Goal: Information Seeking & Learning: Learn about a topic

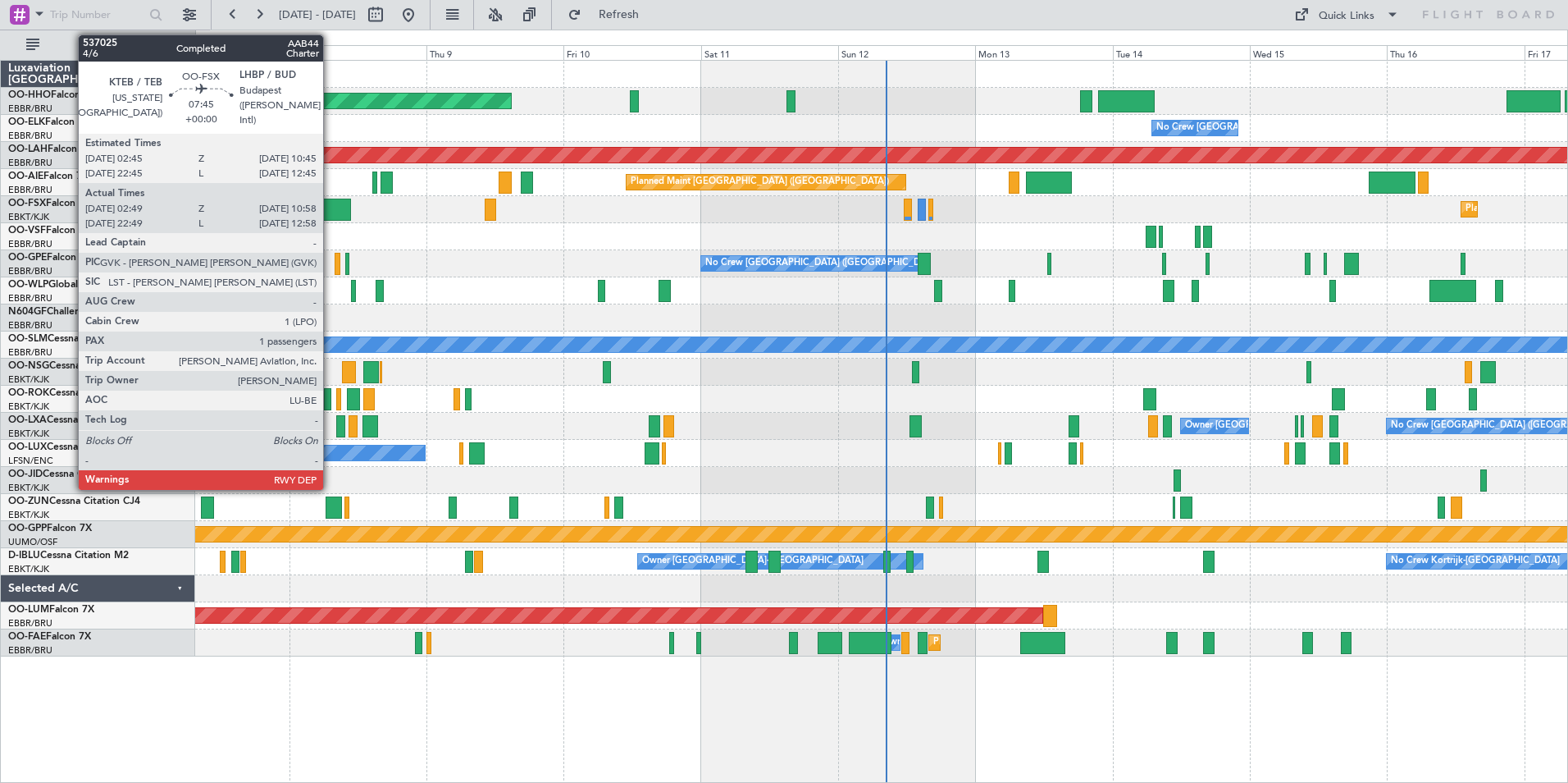
click at [331, 205] on div at bounding box center [328, 209] width 47 height 22
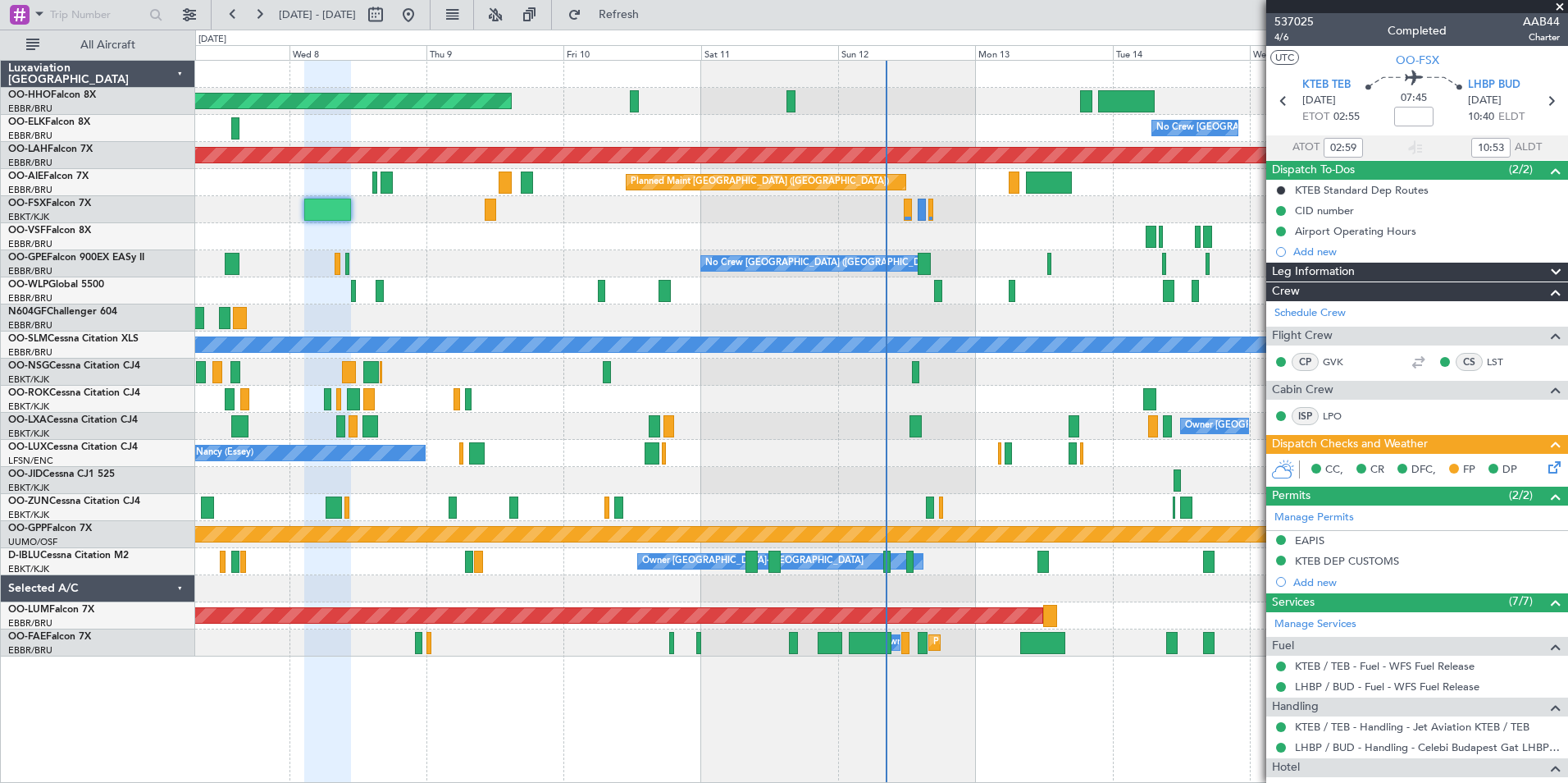
click at [1562, 3] on span at bounding box center [1559, 7] width 17 height 15
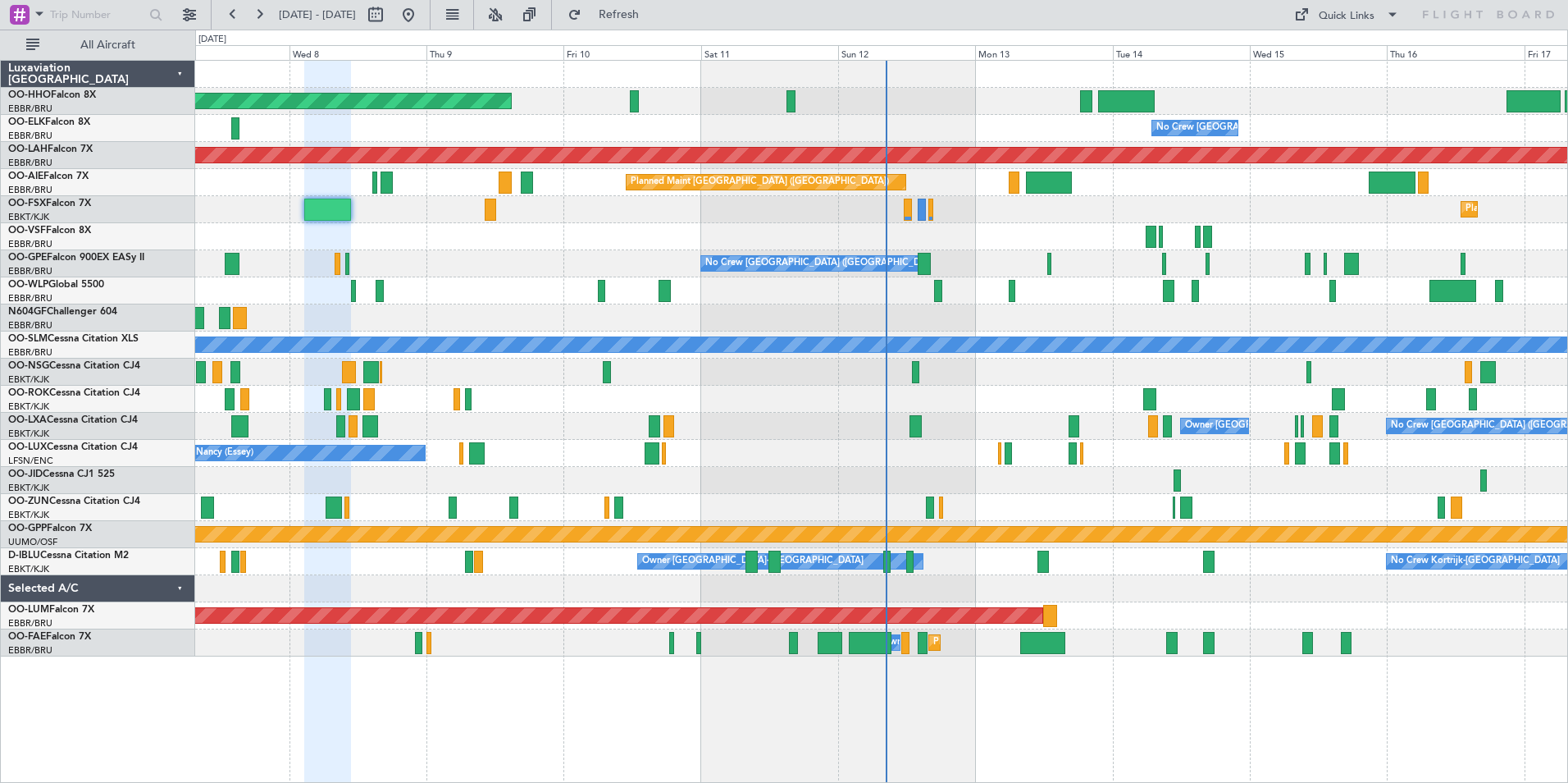
type input "0"
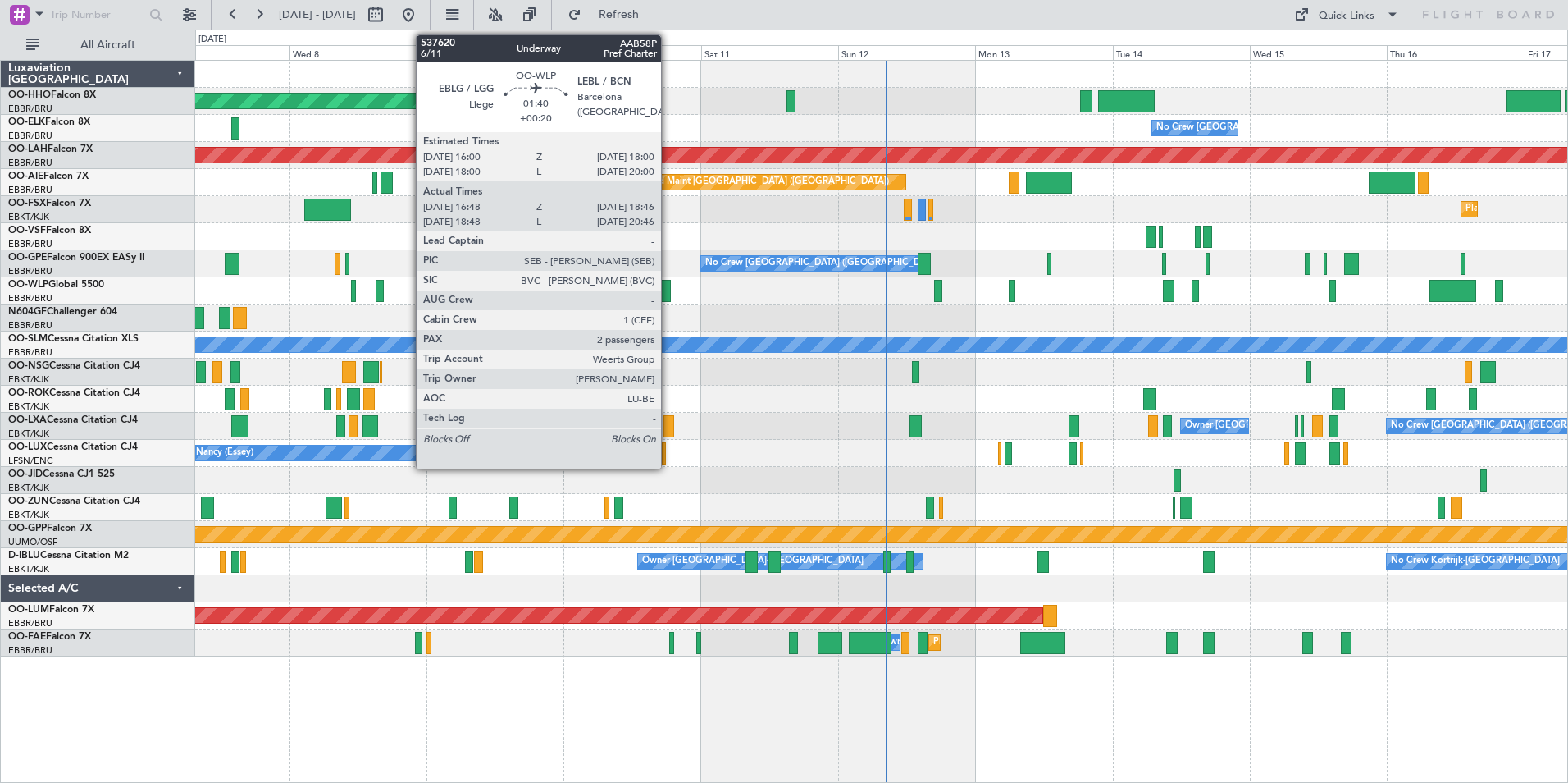
click at [669, 291] on div at bounding box center [665, 291] width 12 height 22
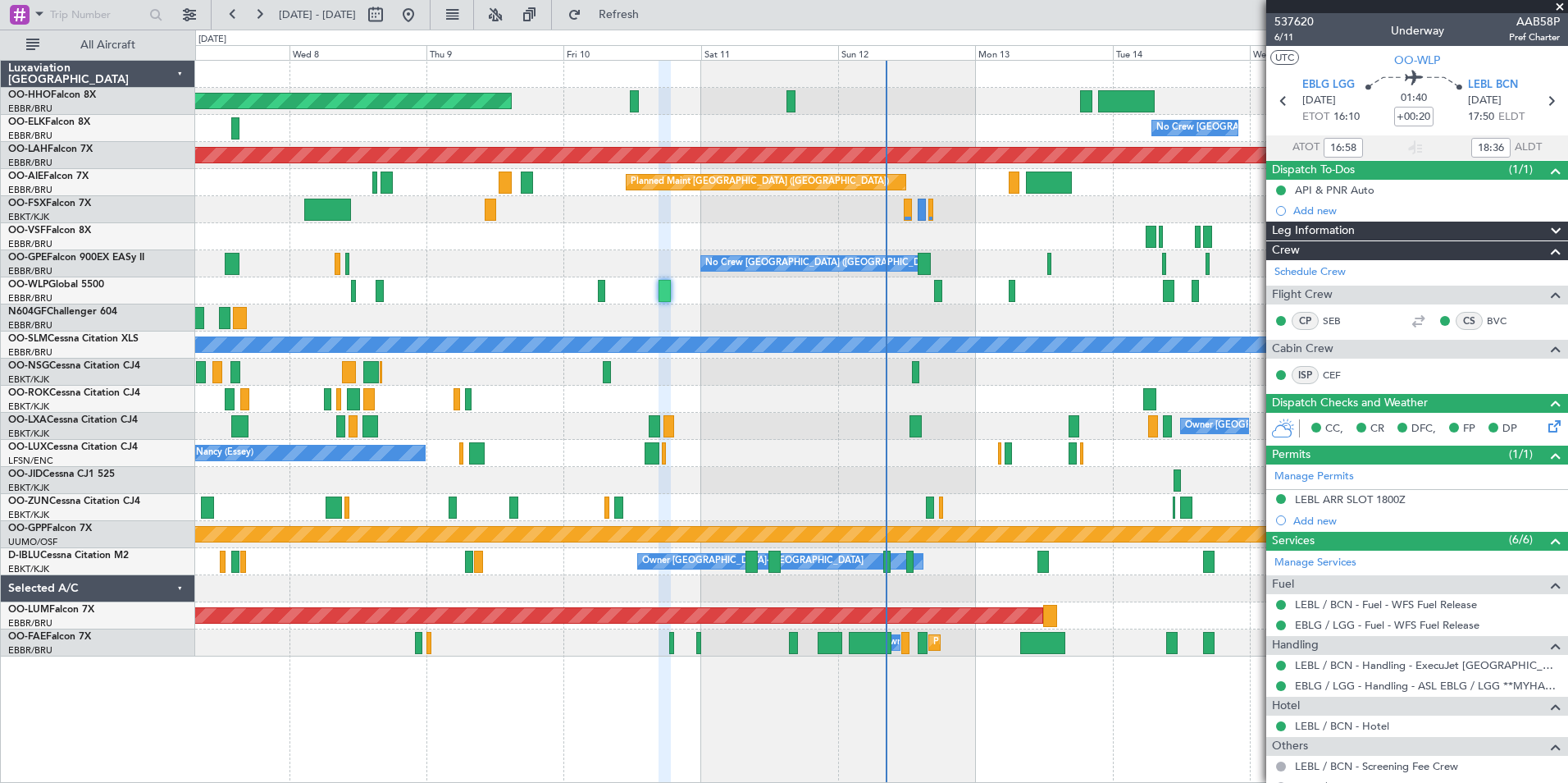
click at [1560, 8] on span at bounding box center [1559, 7] width 17 height 15
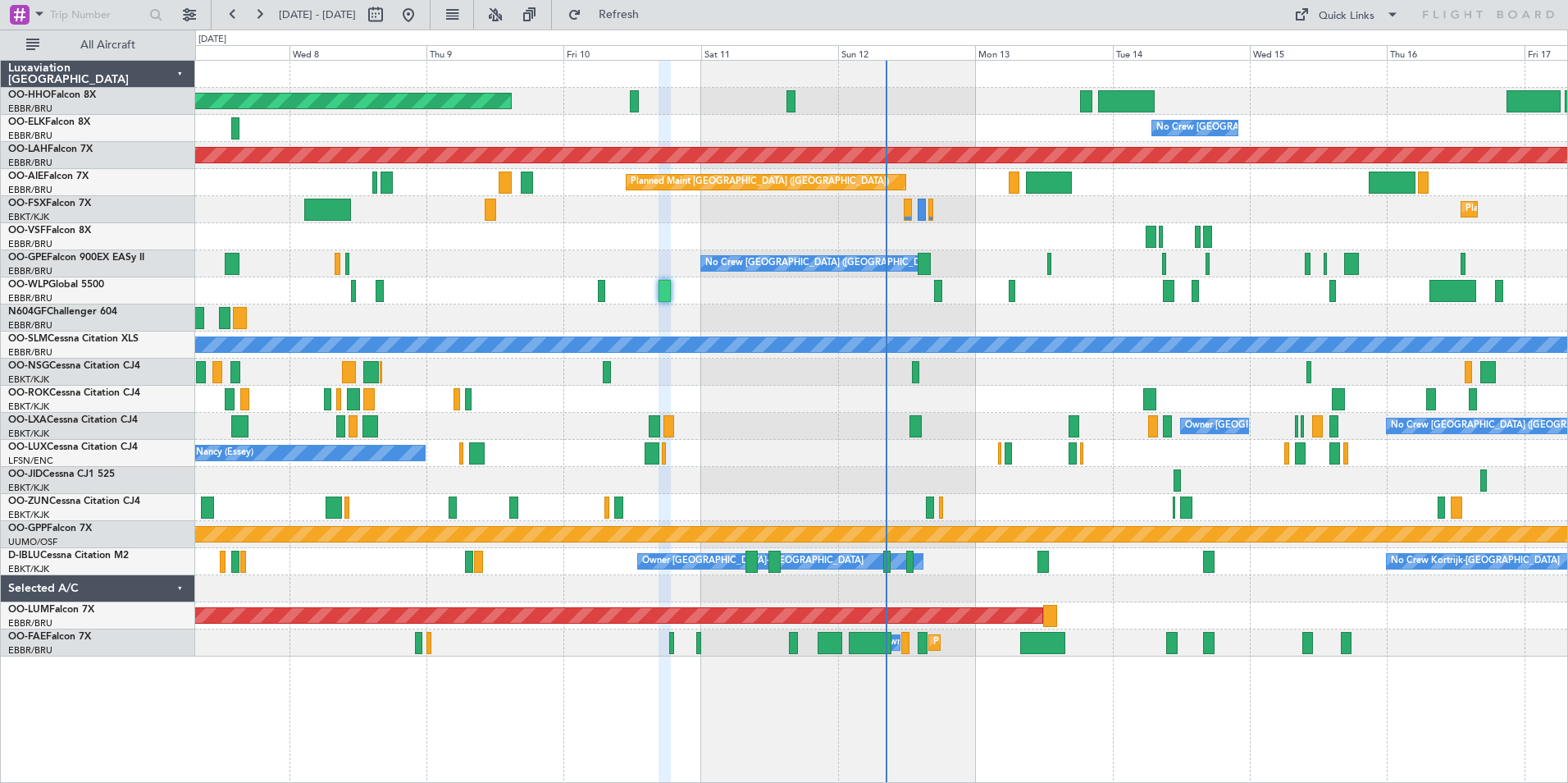
type input "0"
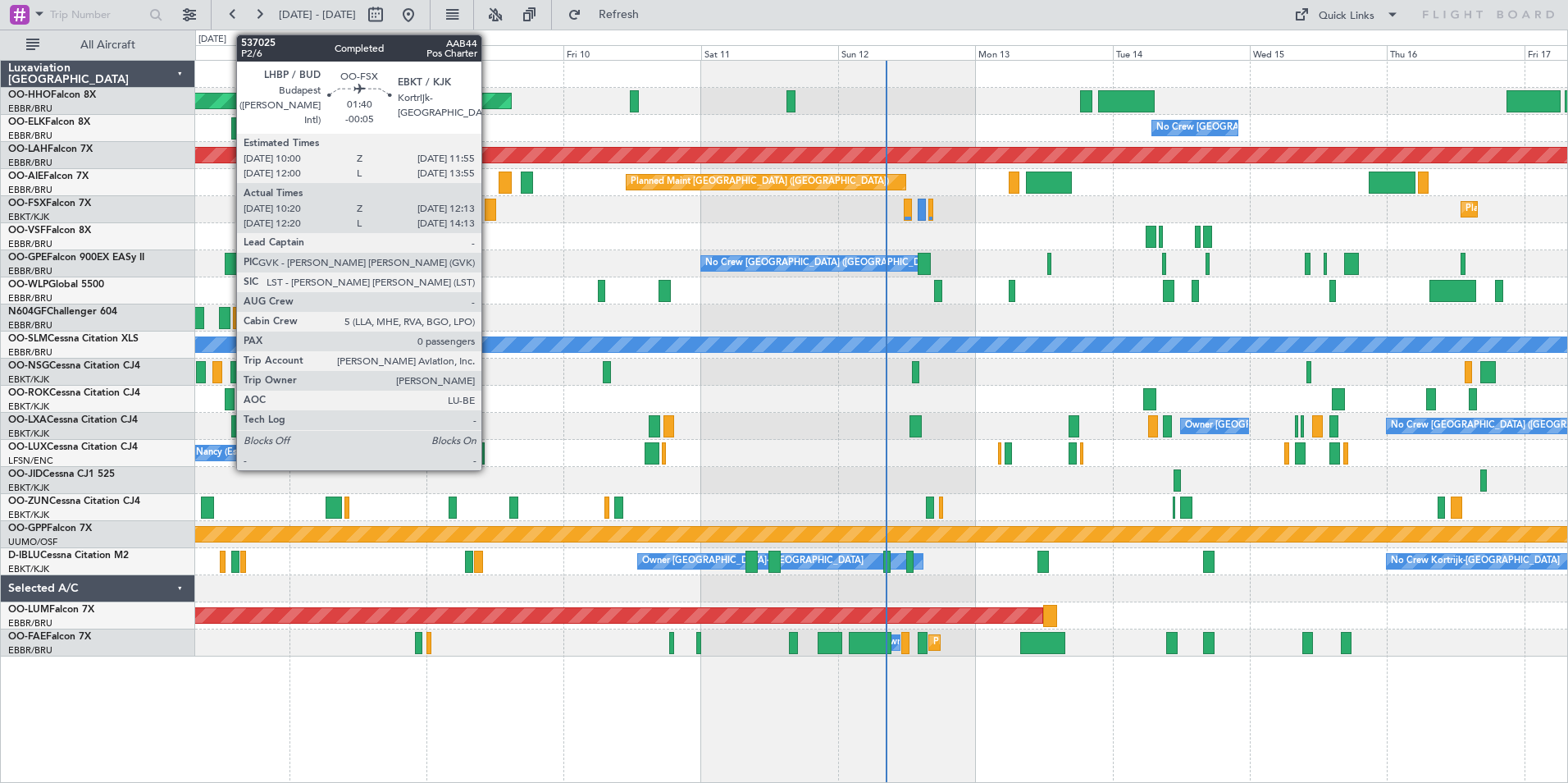
click at [489, 208] on div at bounding box center [491, 209] width 12 height 22
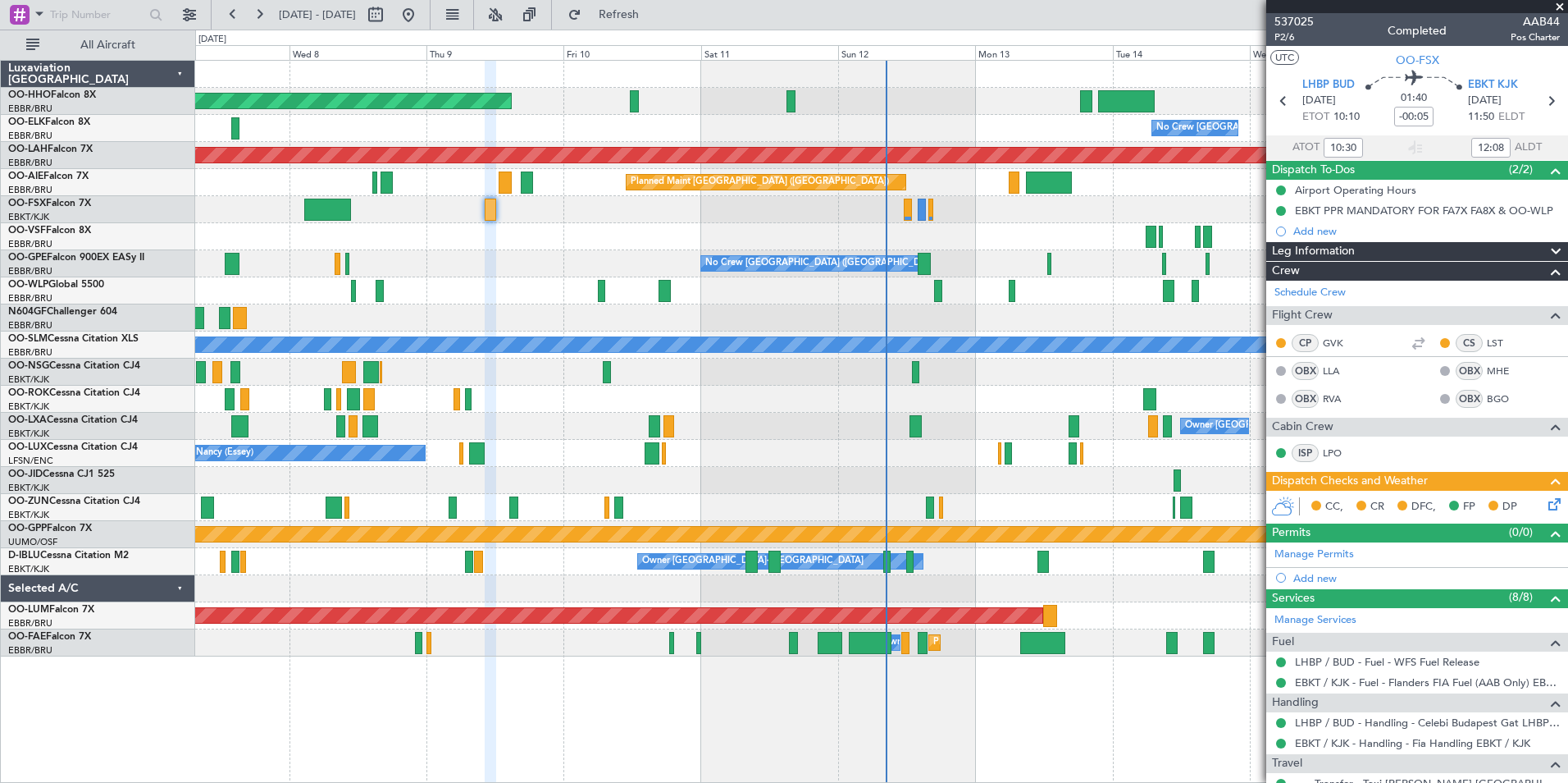
click at [1559, 3] on span at bounding box center [1559, 7] width 17 height 15
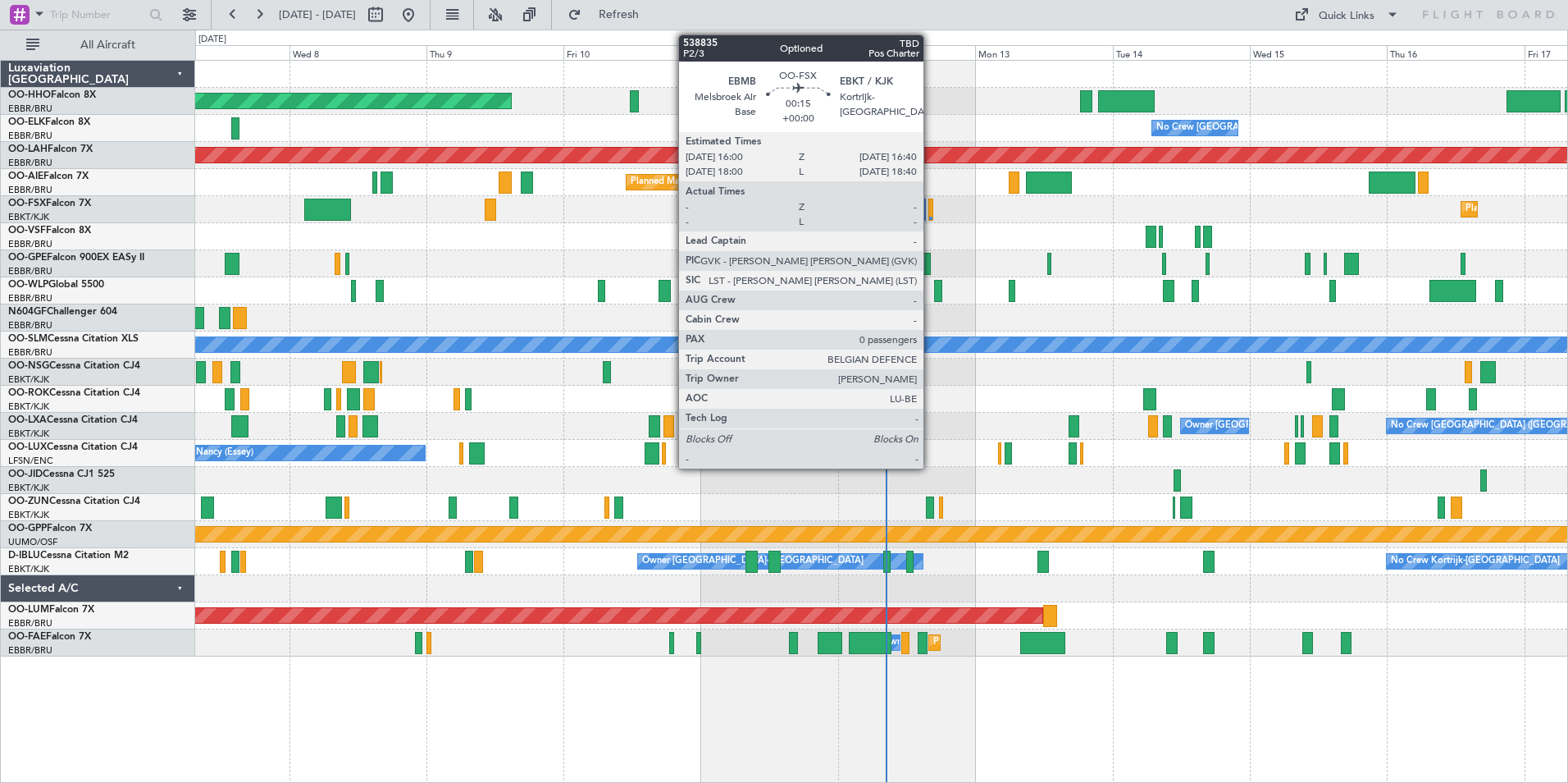
click at [931, 208] on div at bounding box center [930, 209] width 4 height 22
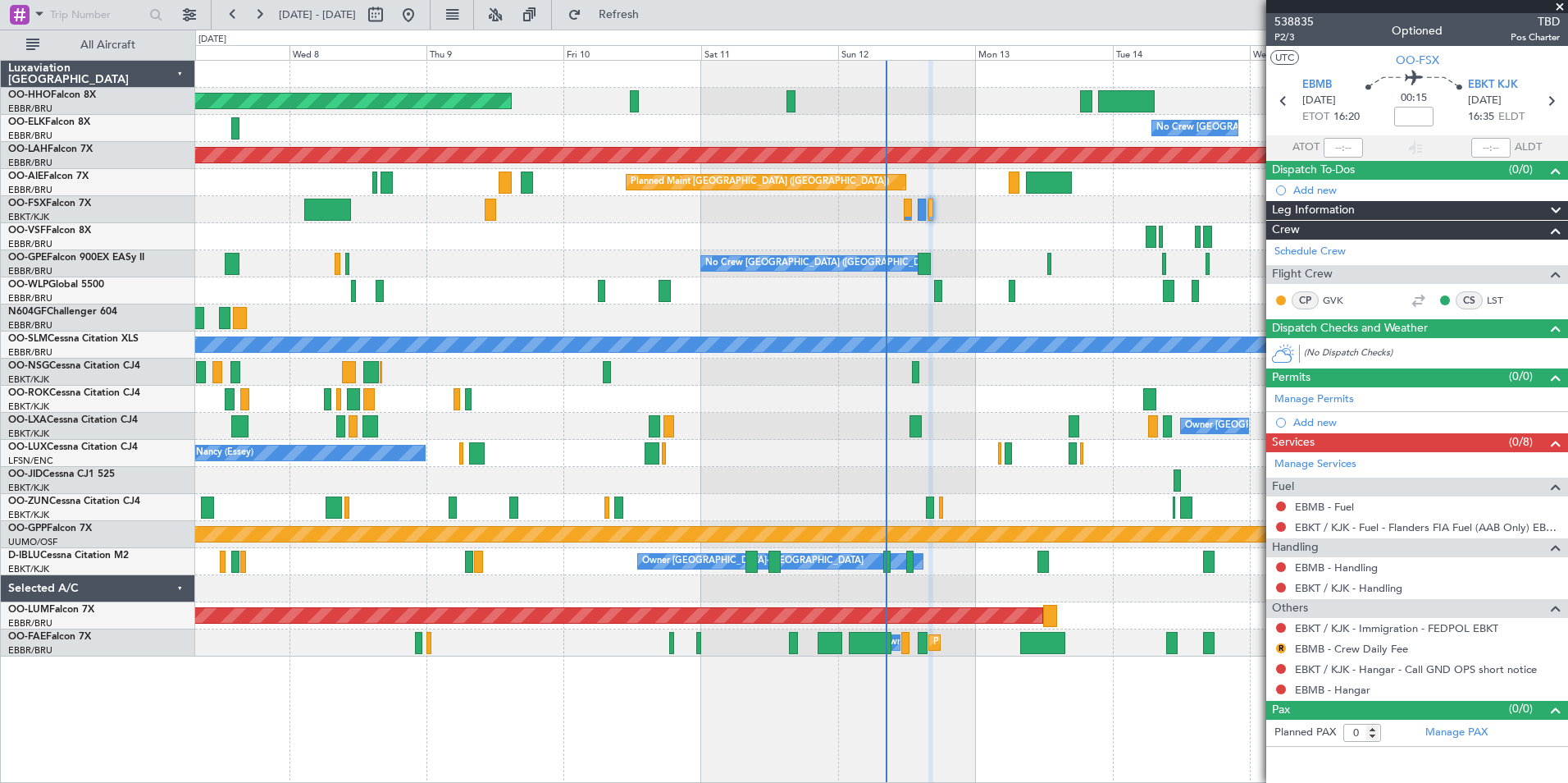
click at [1561, 3] on span at bounding box center [1559, 7] width 17 height 15
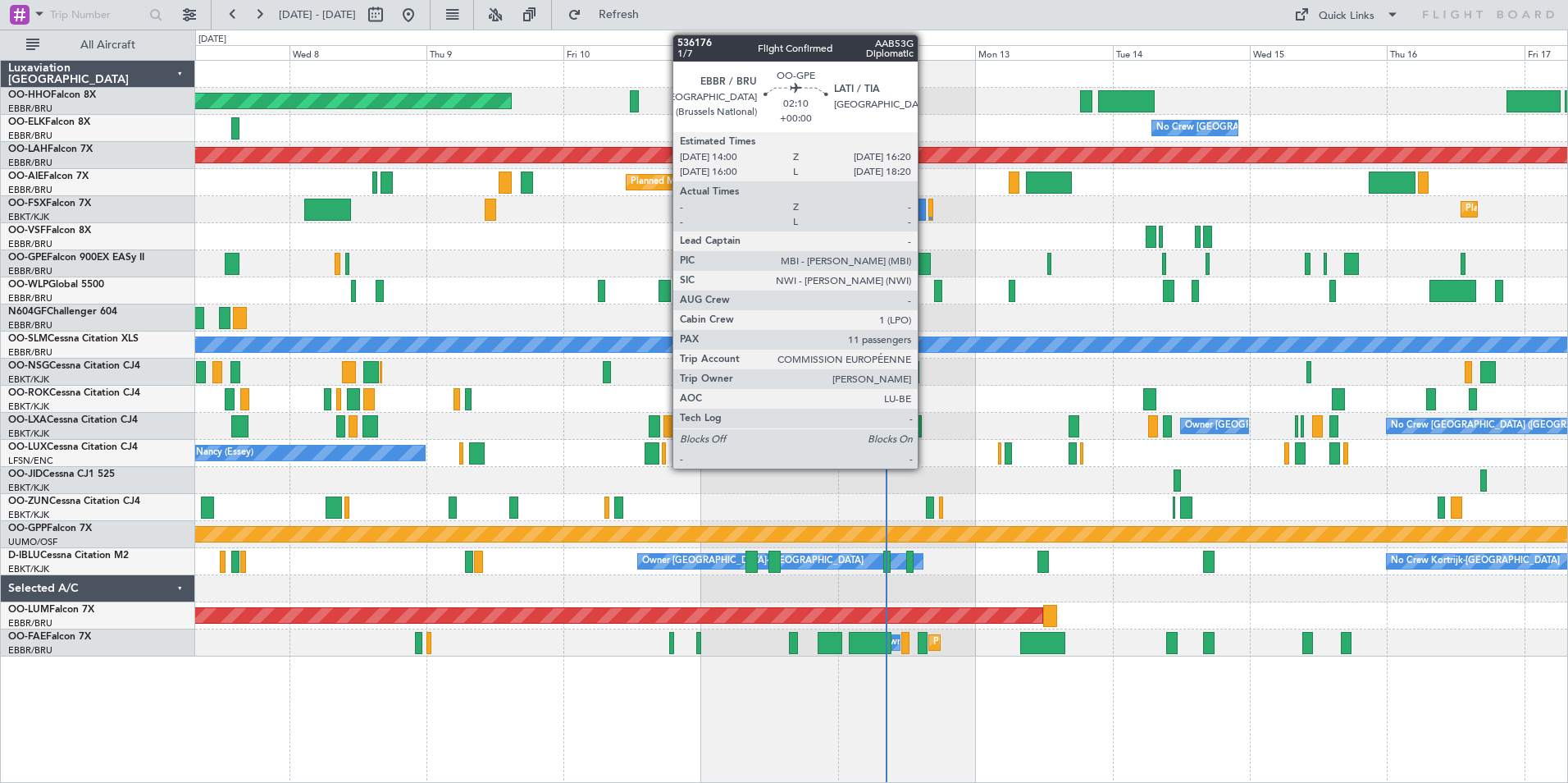
click at [925, 261] on div at bounding box center [924, 264] width 14 height 22
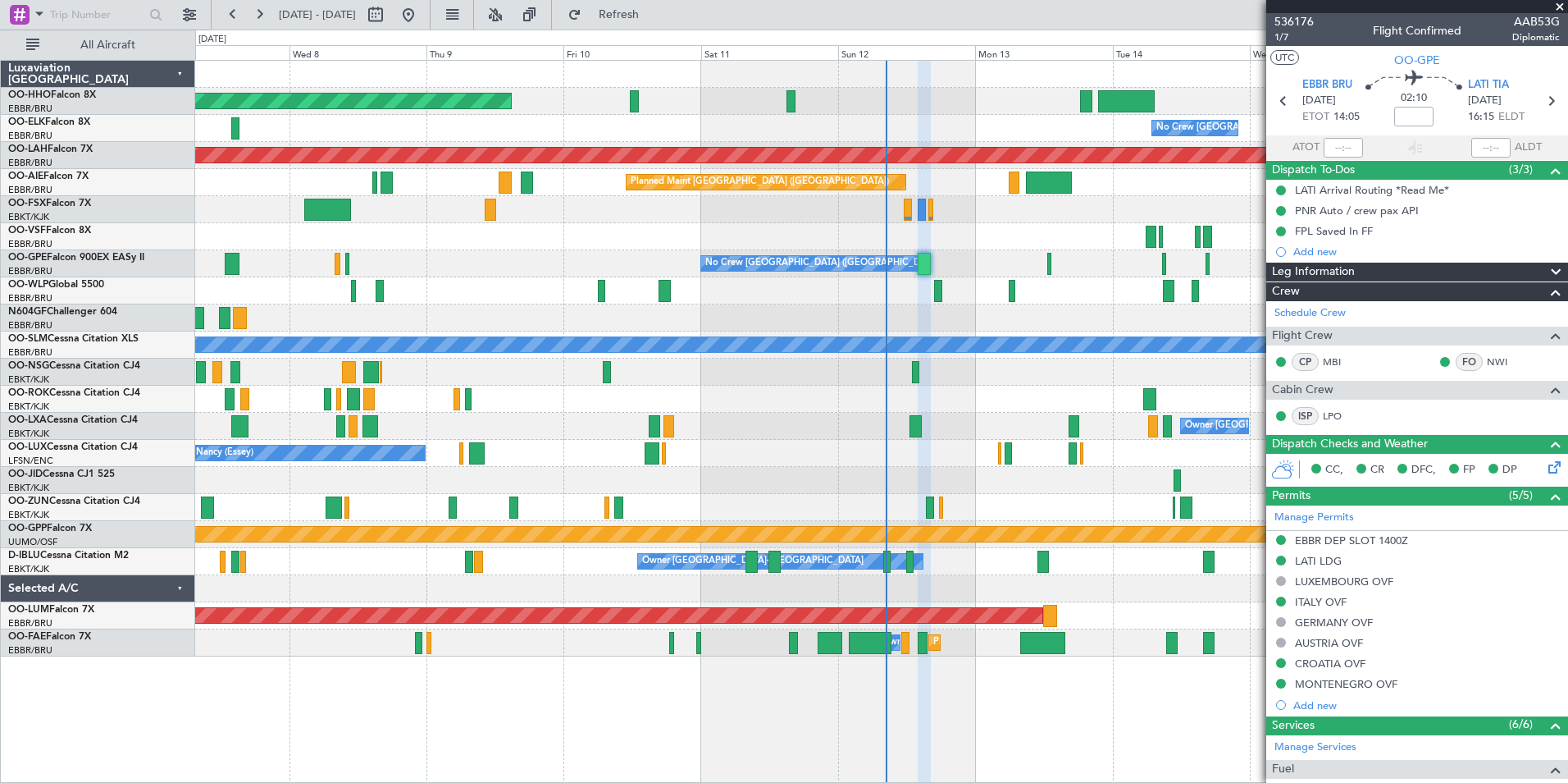
click at [1561, 1] on span at bounding box center [1559, 7] width 17 height 15
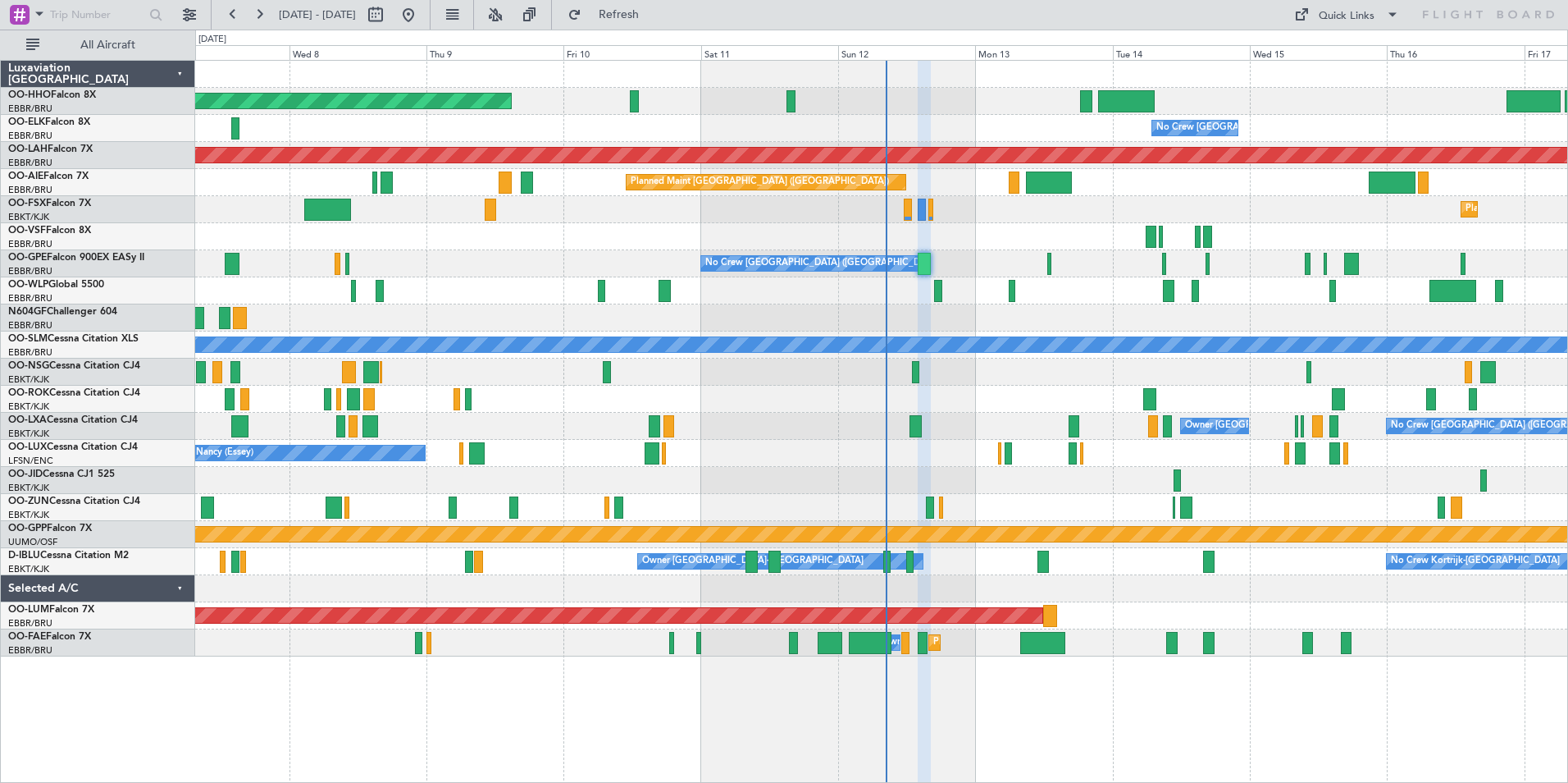
type input "0"
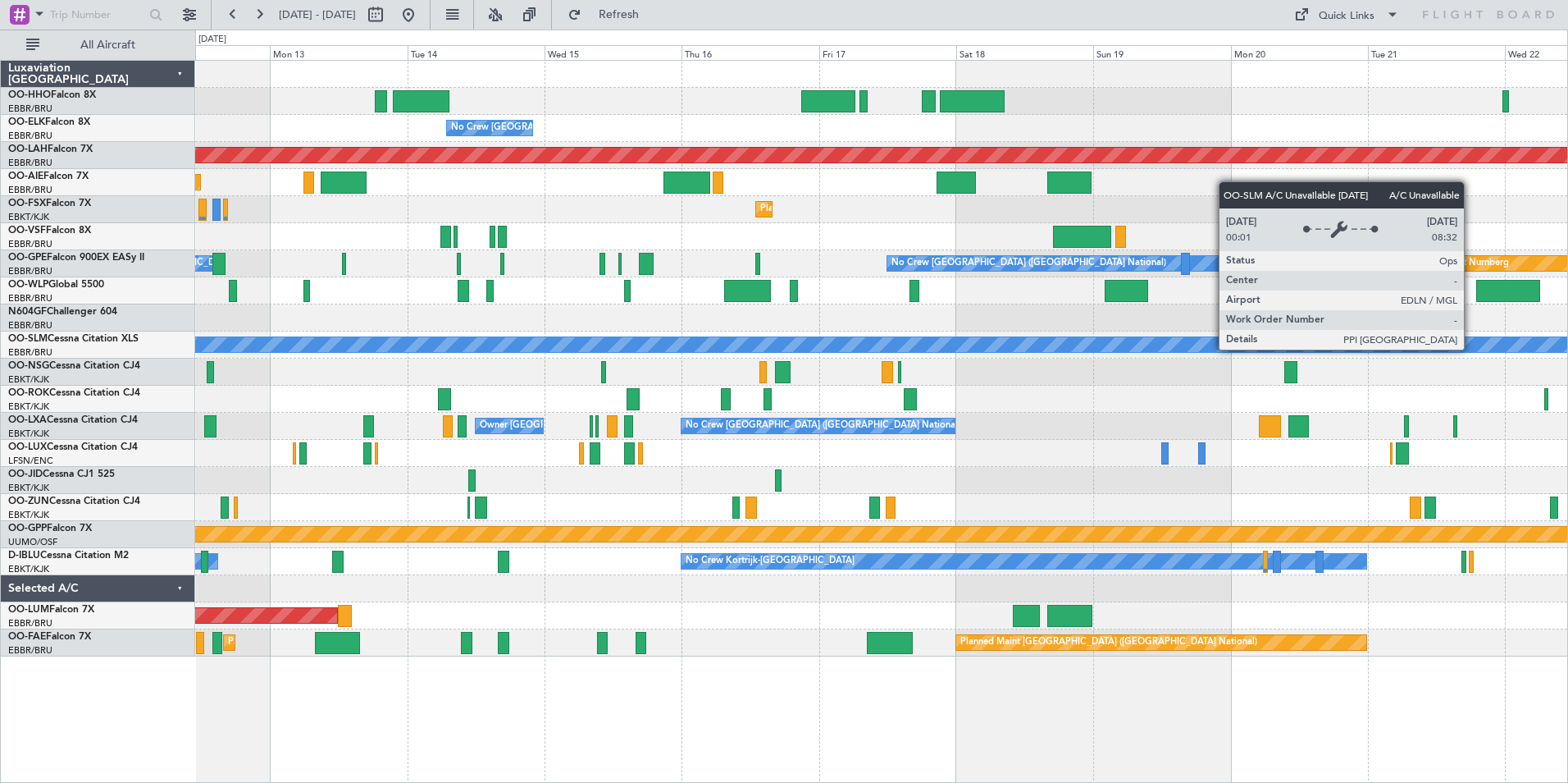
click at [496, 344] on div "A/C Unavailable [GEOGRAPHIC_DATA]" at bounding box center [882, 344] width 4116 height 15
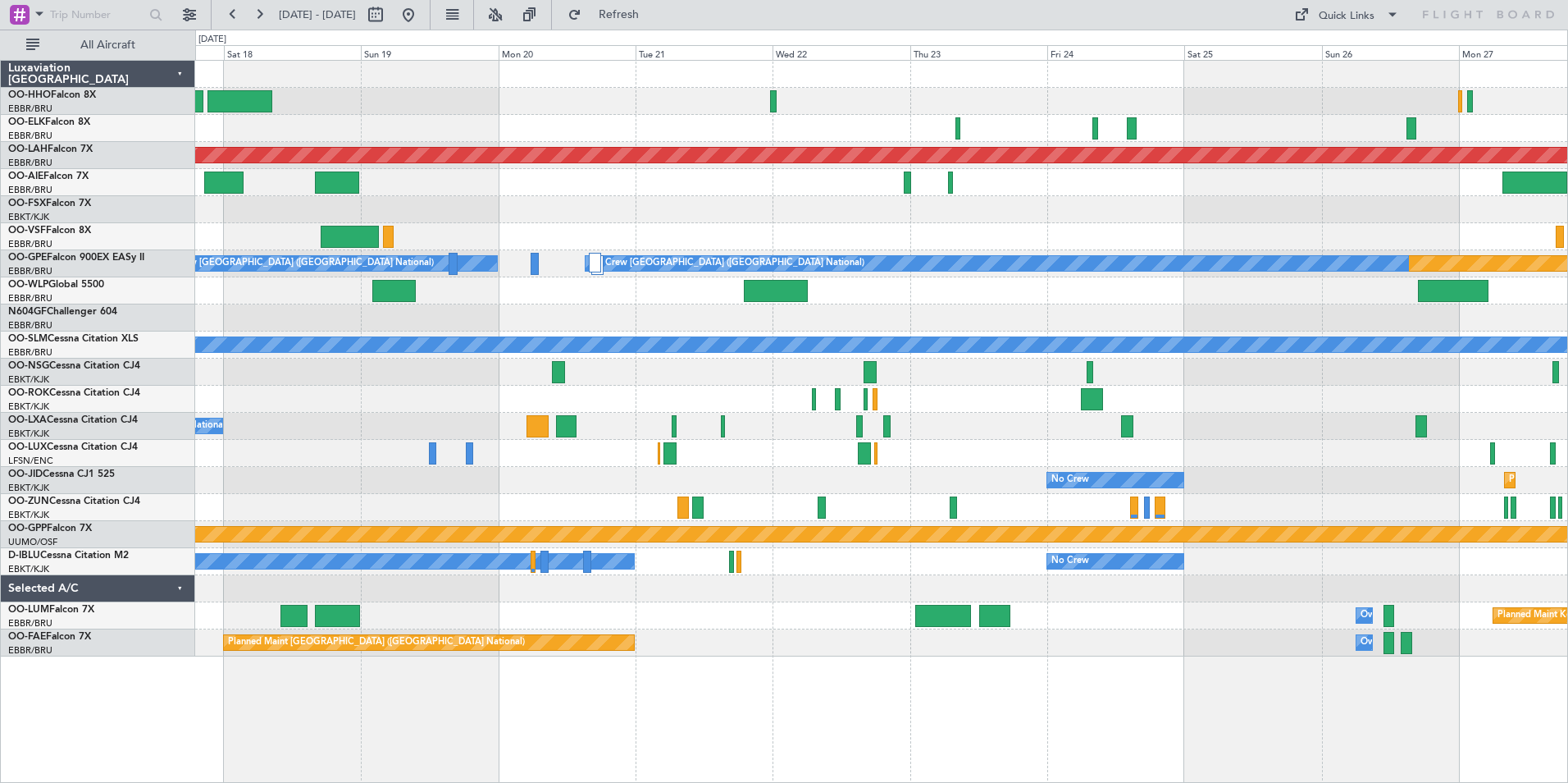
click at [741, 408] on div "Planned Maint [PERSON_NAME]-[GEOGRAPHIC_DATA][PERSON_NAME] ([GEOGRAPHIC_DATA][P…" at bounding box center [882, 358] width 1373 height 596
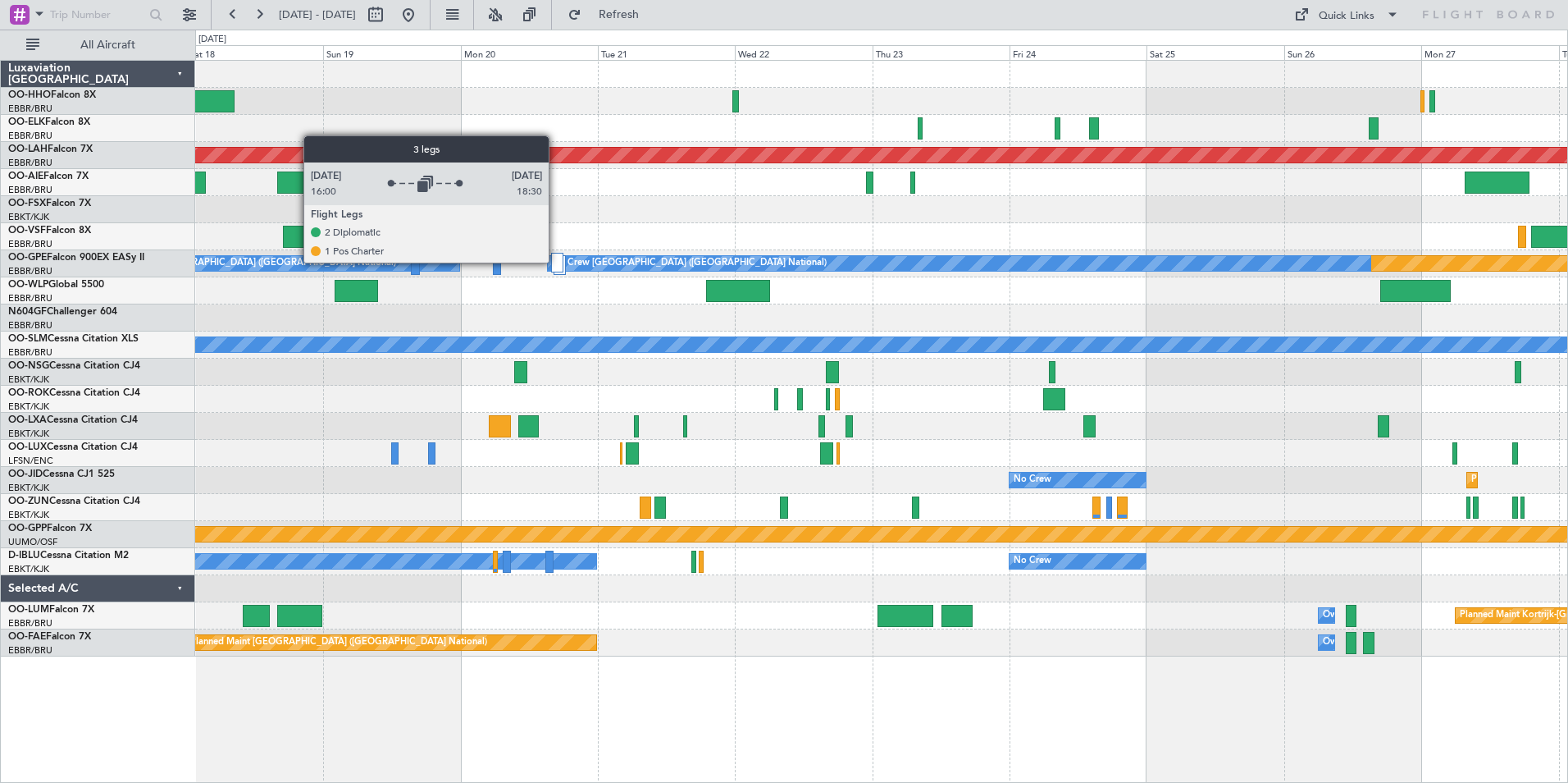
click at [556, 262] on div at bounding box center [557, 263] width 13 height 19
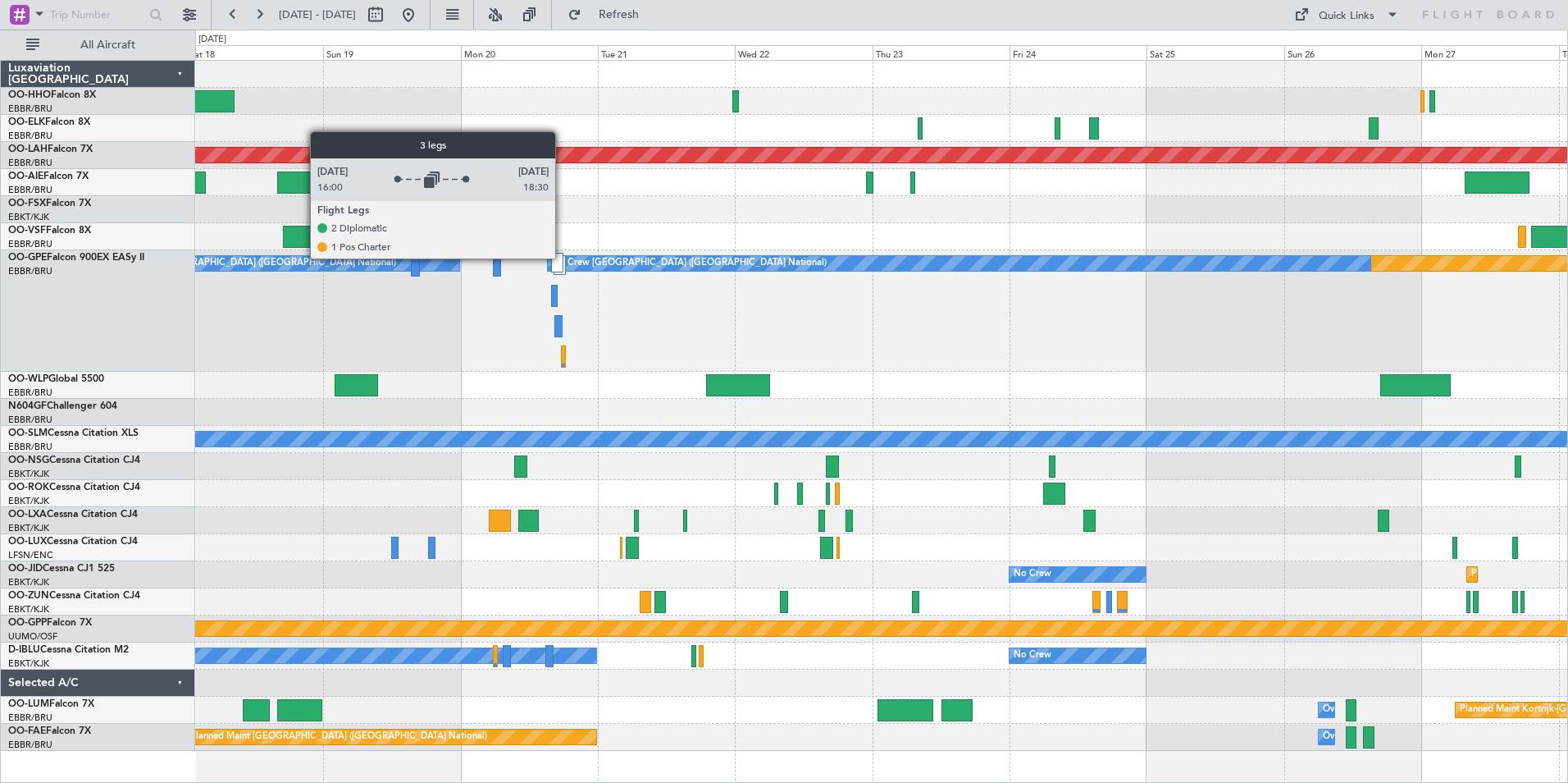
click at [563, 258] on div at bounding box center [557, 263] width 13 height 19
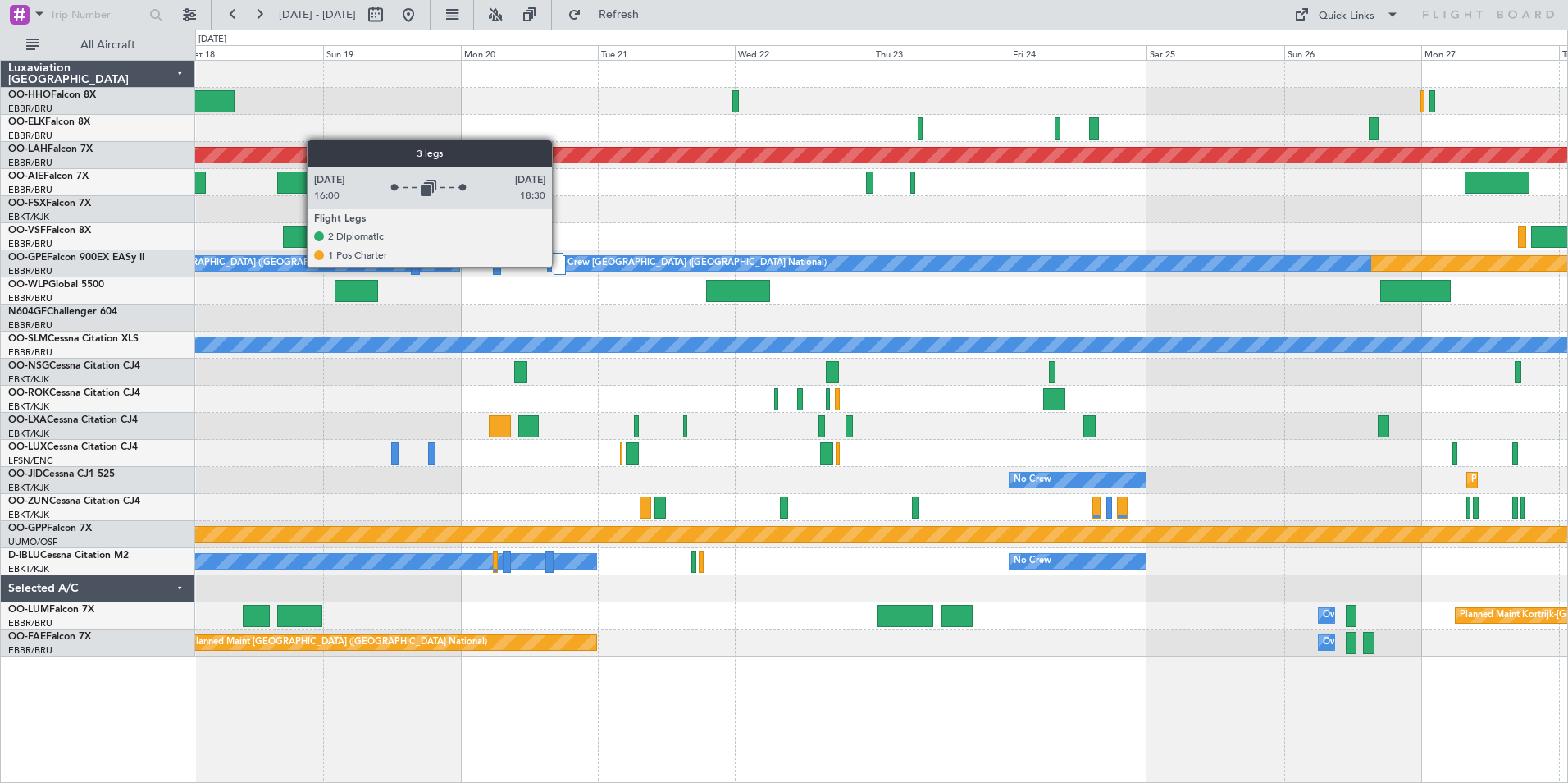
click at [559, 266] on div at bounding box center [557, 263] width 13 height 19
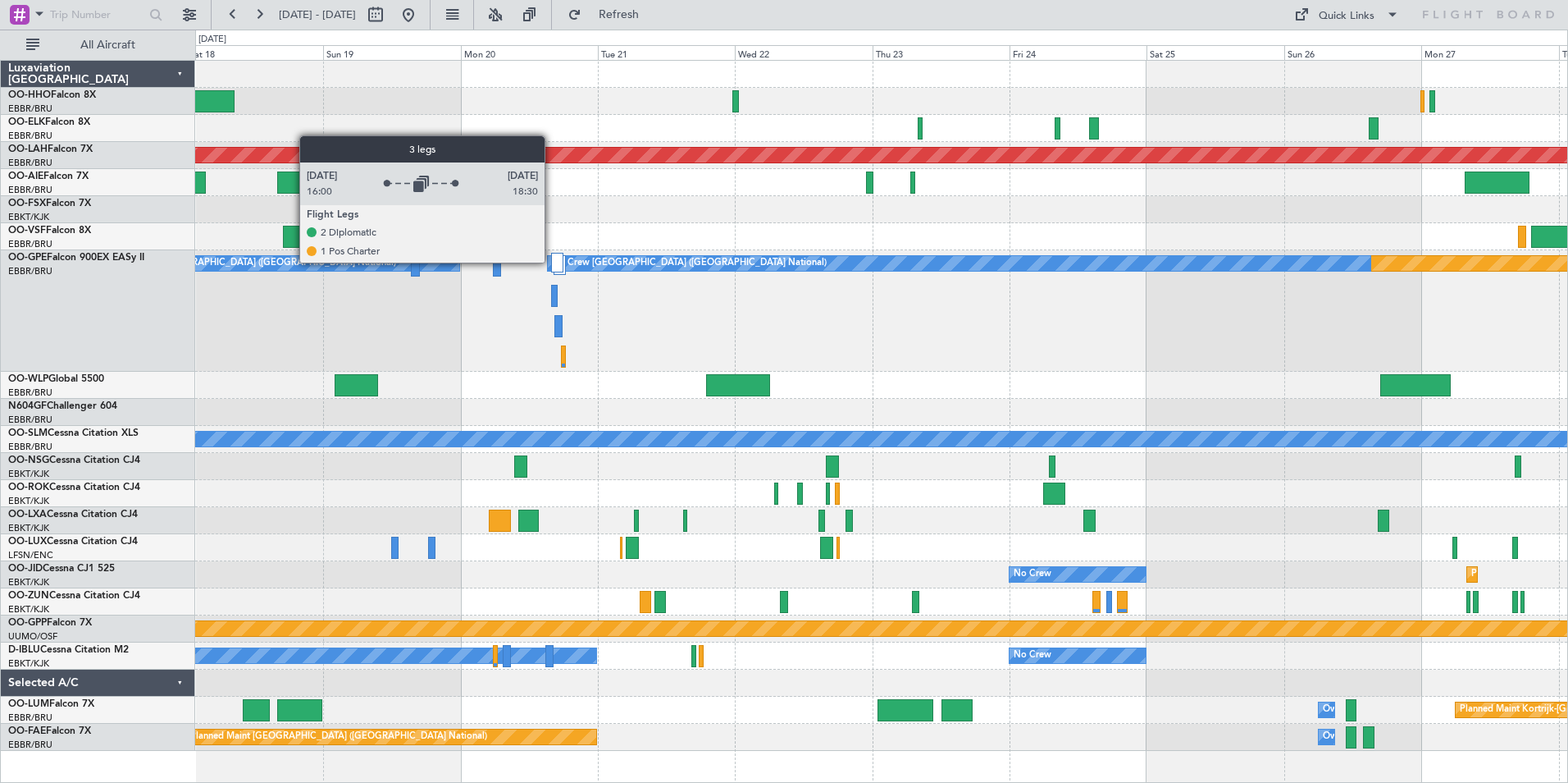
click at [552, 262] on div at bounding box center [557, 263] width 13 height 19
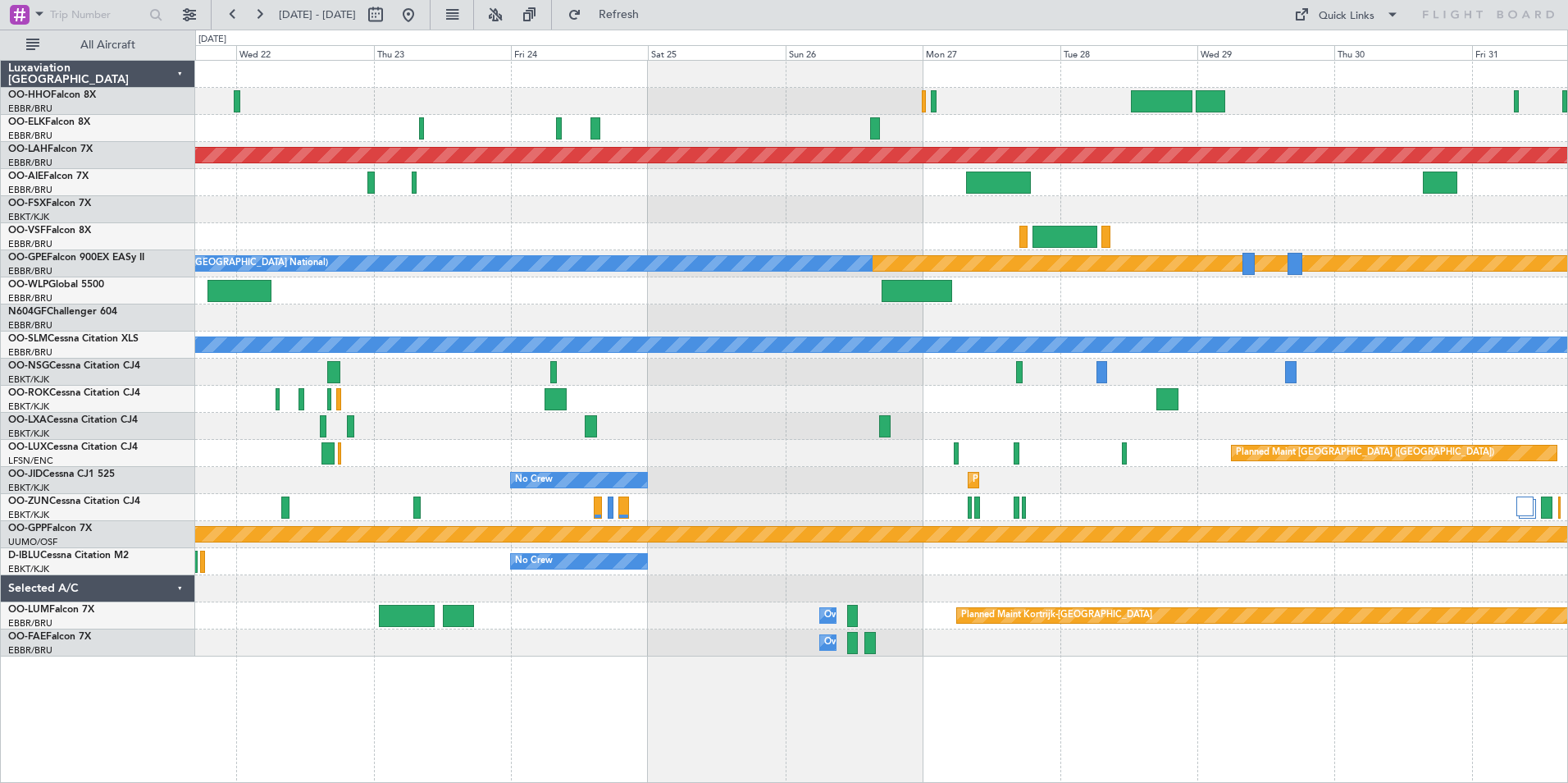
click at [860, 208] on div at bounding box center [882, 210] width 1373 height 27
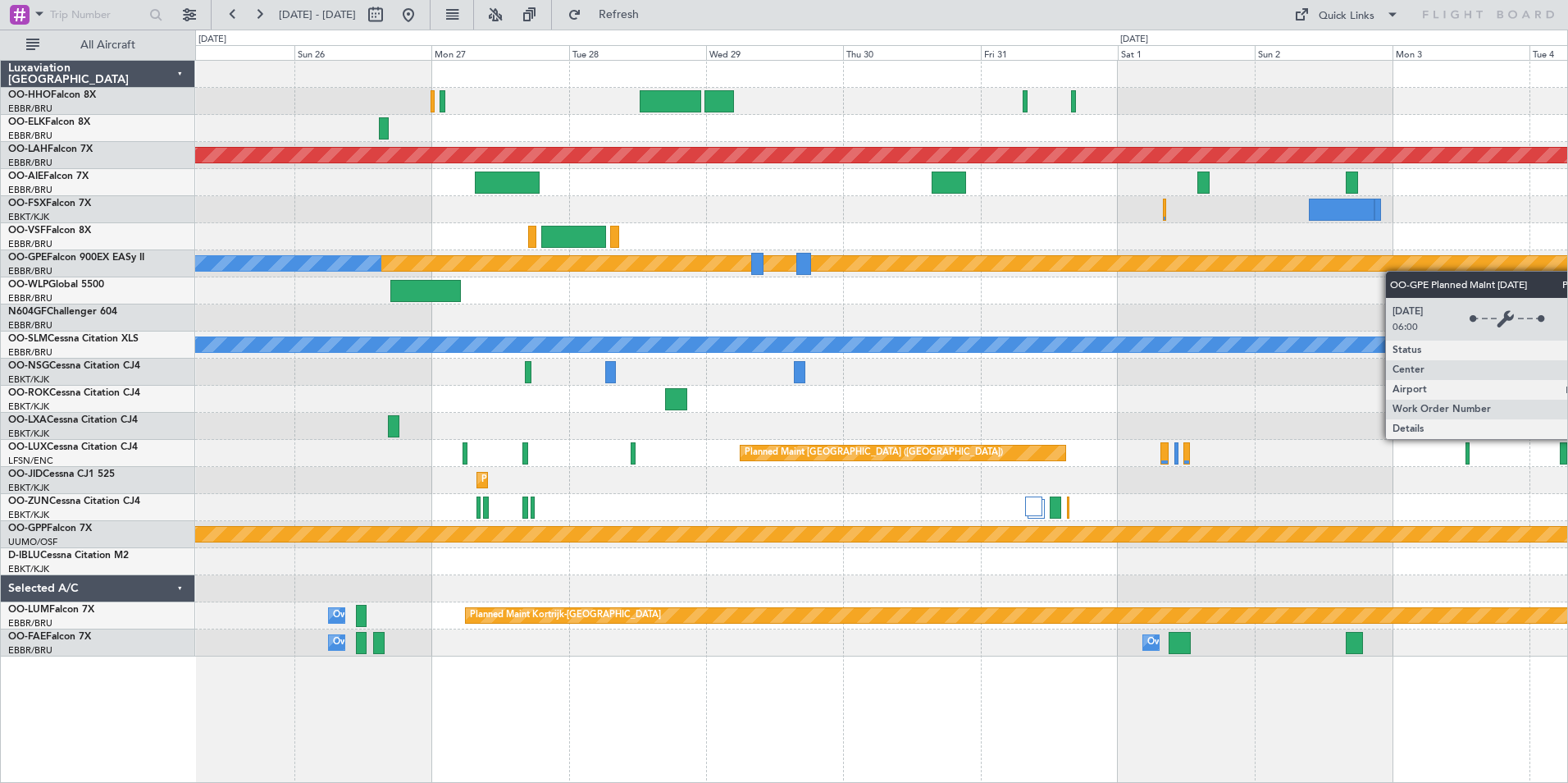
click at [944, 260] on div "Planned Maint Nurnberg No Crew [GEOGRAPHIC_DATA] (Brussels National)" at bounding box center [882, 264] width 1373 height 27
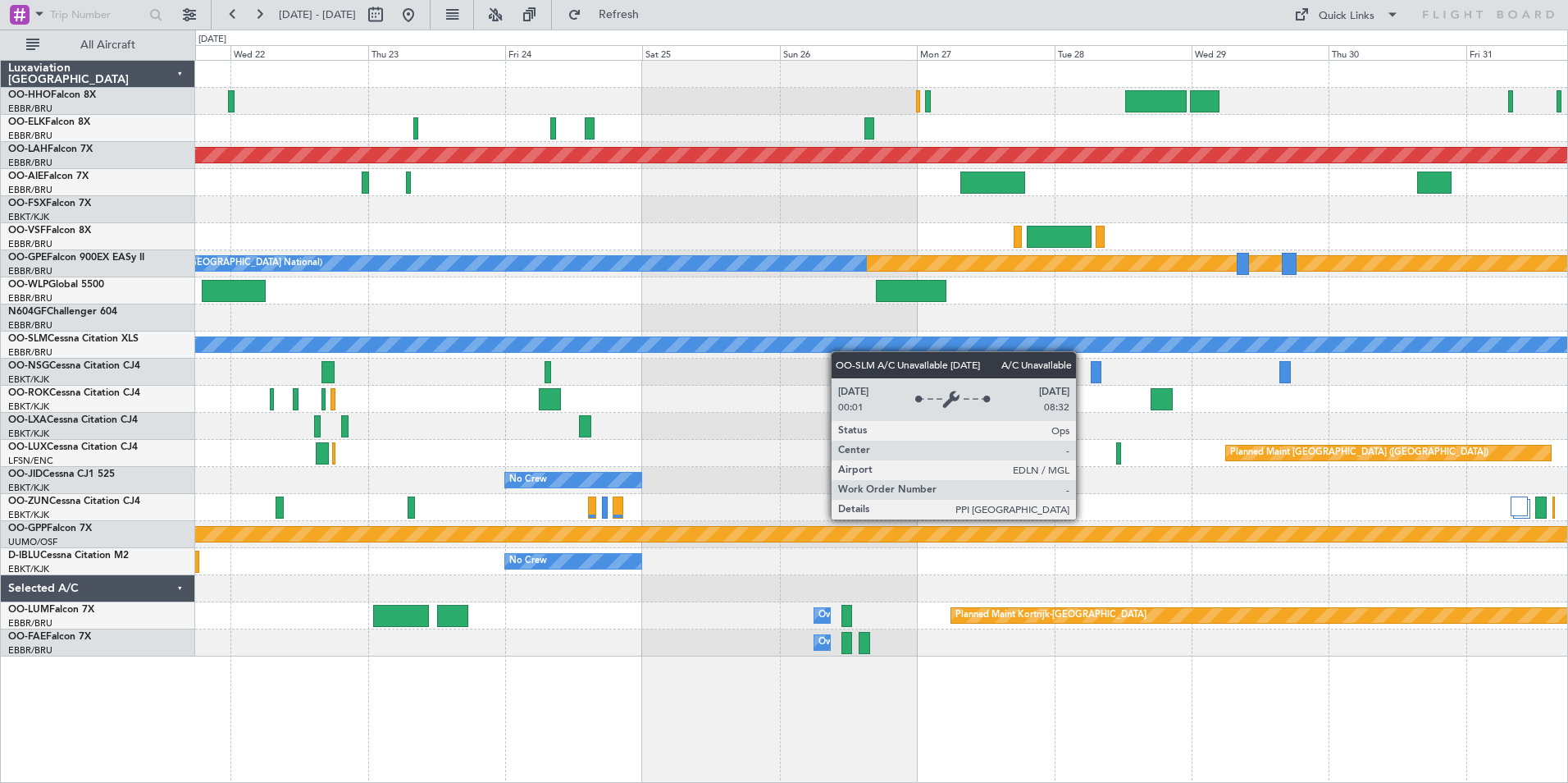
click at [1567, 341] on html "[DATE] - [DATE] Refresh Quick Links All Aircraft Planned [GEOGRAPHIC_DATA][PERS…" at bounding box center [784, 391] width 1568 height 783
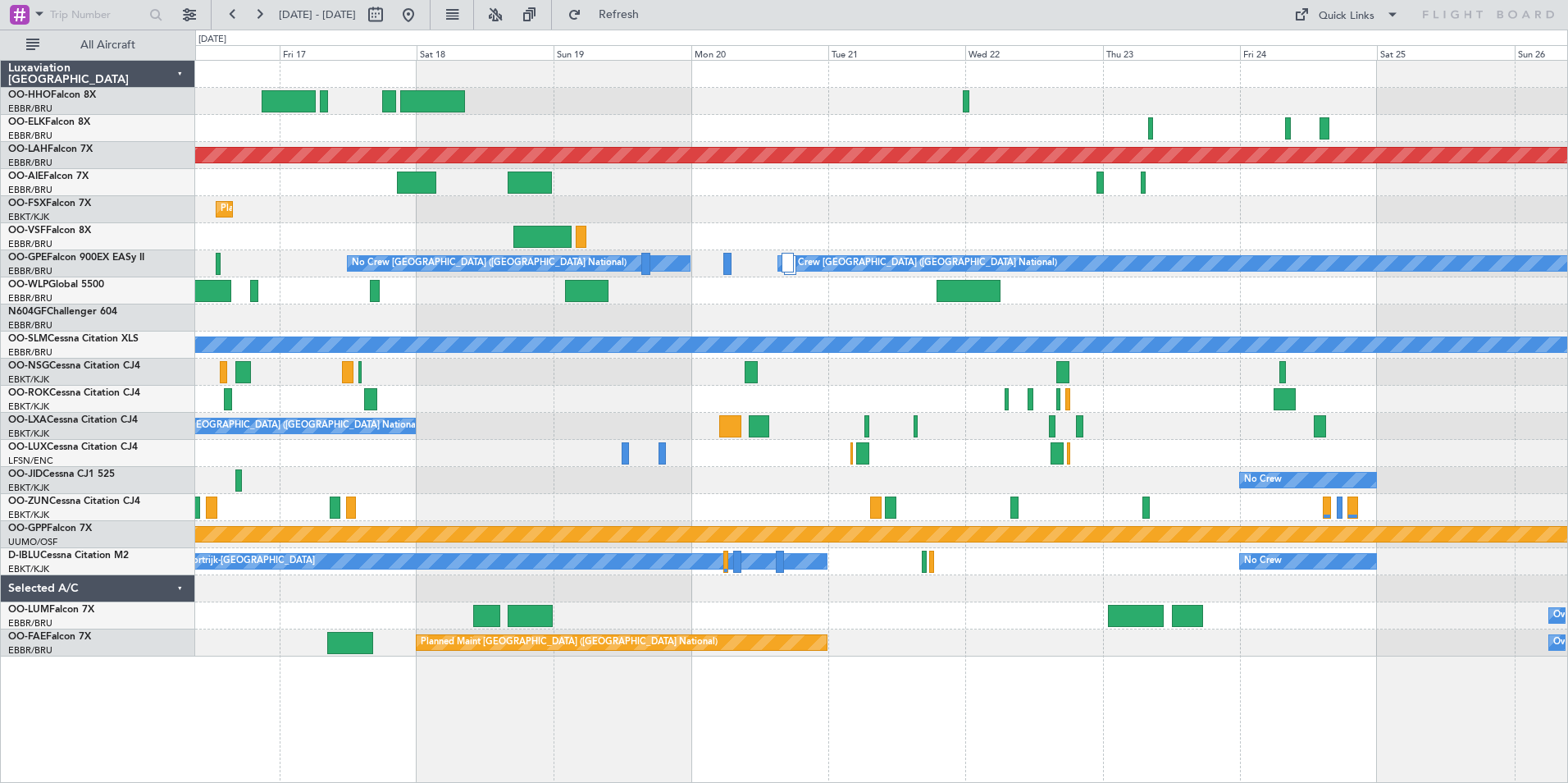
click at [1567, 321] on html "[DATE] - [DATE] Refresh Quick Links All Aircraft No Crew [GEOGRAPHIC_DATA] (Bru…" at bounding box center [784, 391] width 1568 height 783
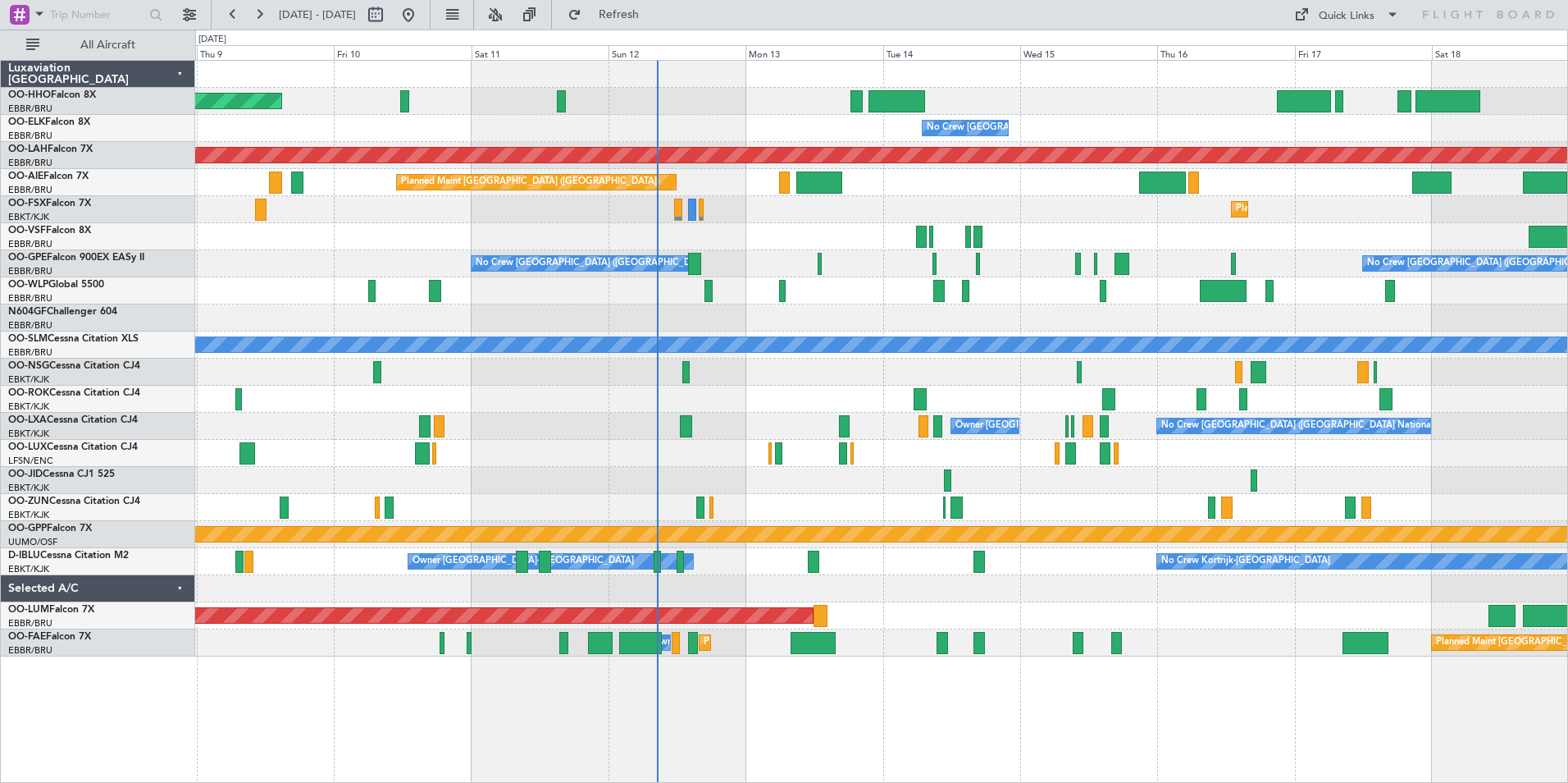
click at [942, 332] on div "A/C Unavailable [GEOGRAPHIC_DATA]" at bounding box center [882, 345] width 1373 height 27
